Goal: Find specific page/section: Find specific page/section

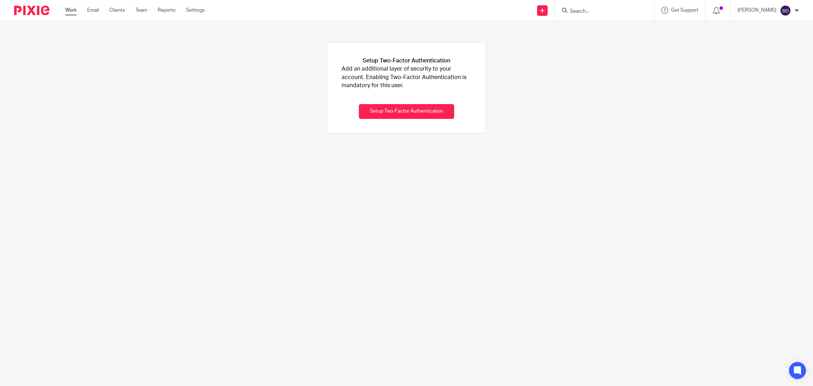
click at [70, 8] on link "Work" at bounding box center [70, 10] width 11 height 7
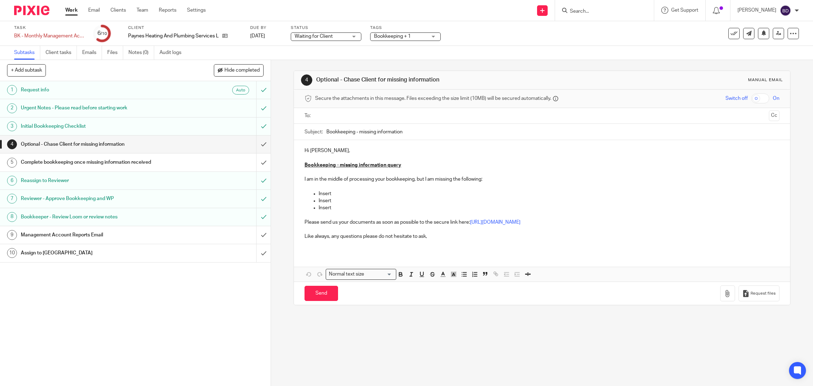
click at [65, 96] on link "1 Request info Auto" at bounding box center [128, 90] width 256 height 18
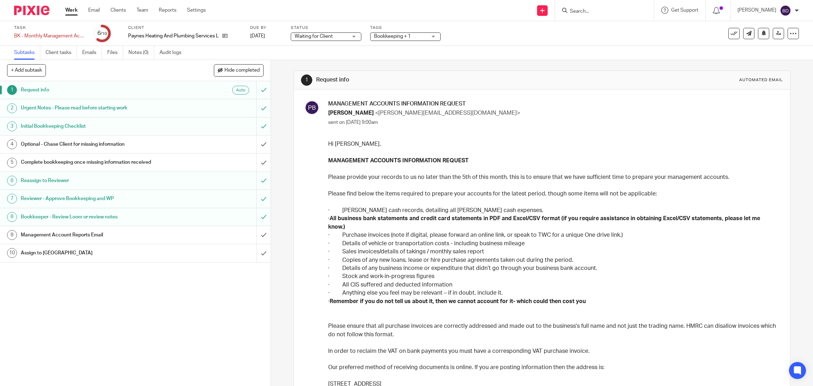
click at [582, 10] on input "Search" at bounding box center [601, 11] width 64 height 6
type input "MUSTANG"
click at [615, 32] on link at bounding box center [627, 30] width 119 height 16
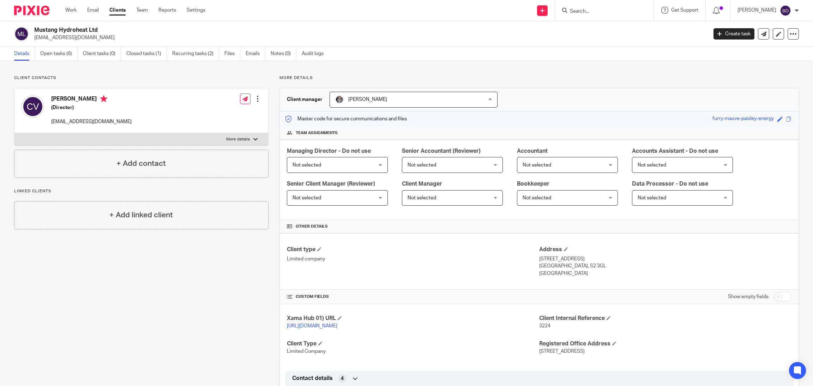
drag, startPoint x: 97, startPoint y: 31, endPoint x: 33, endPoint y: 33, distance: 63.9
click at [33, 33] on div "Mustang Hydroheat Ltd vaida.calin@gmail.com" at bounding box center [358, 33] width 689 height 15
copy h2 "Mustang Hydroheat Ltd"
